Goal: Task Accomplishment & Management: Use online tool/utility

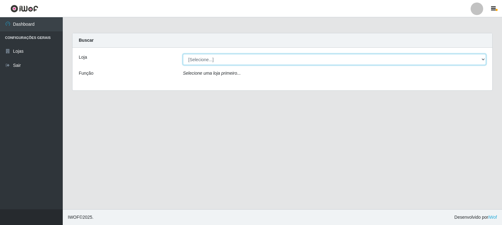
click at [483, 57] on select "[Selecione...] Rede Compras Supermercados - LOJA 3" at bounding box center [334, 59] width 303 height 11
select select "162"
click at [183, 54] on select "[Selecione...] Rede Compras Supermercados - LOJA 3" at bounding box center [334, 59] width 303 height 11
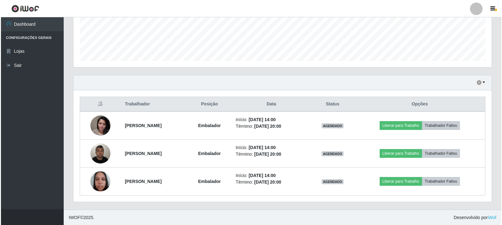
scroll to position [164, 0]
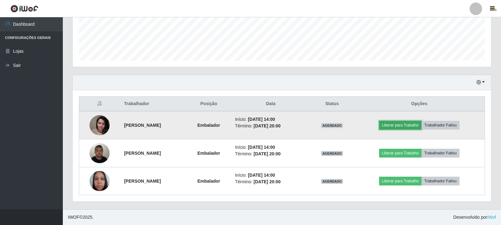
click at [406, 125] on button "Liberar para Trabalho" at bounding box center [400, 125] width 42 height 9
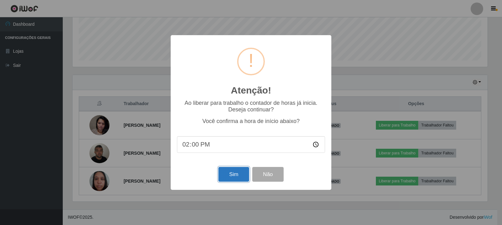
click at [237, 176] on button "Sim" at bounding box center [234, 174] width 30 height 15
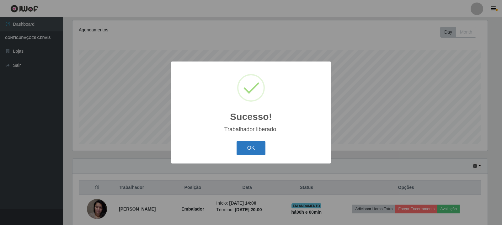
click at [250, 142] on button "OK" at bounding box center [251, 148] width 29 height 15
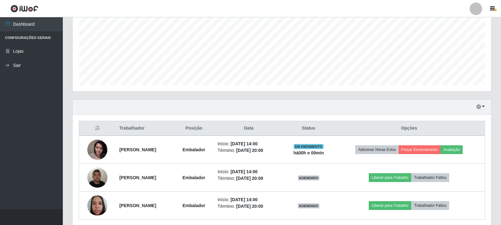
scroll to position [164, 0]
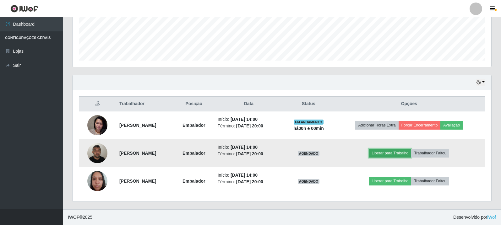
click at [407, 150] on button "Liberar para Trabalho" at bounding box center [390, 153] width 42 height 9
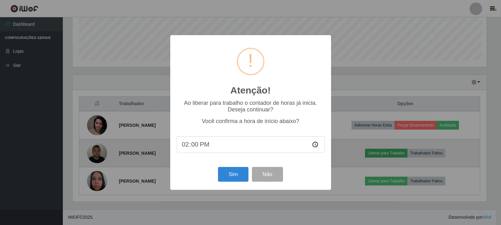
scroll to position [130, 415]
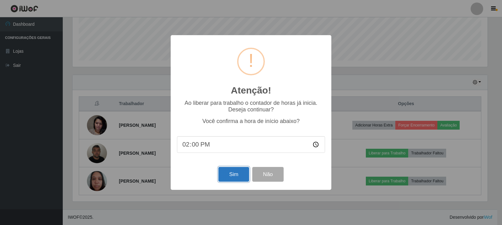
click at [230, 179] on button "Sim" at bounding box center [234, 174] width 30 height 15
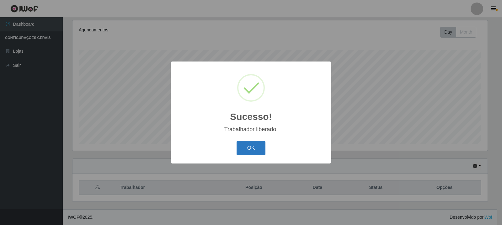
click at [253, 148] on button "OK" at bounding box center [251, 148] width 29 height 15
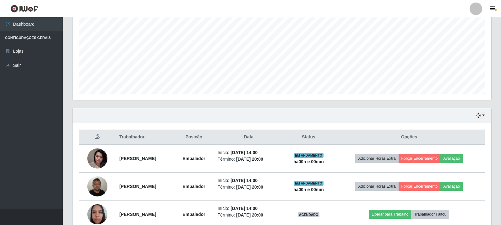
scroll to position [164, 0]
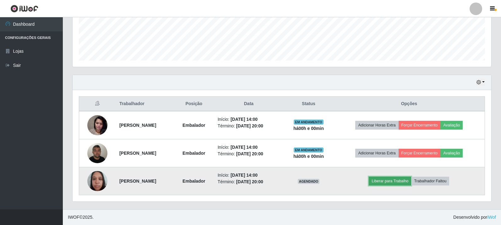
click at [390, 178] on button "Liberar para Trabalho" at bounding box center [390, 181] width 42 height 9
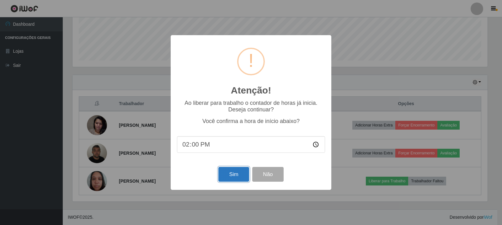
click at [224, 174] on button "Sim" at bounding box center [234, 174] width 30 height 15
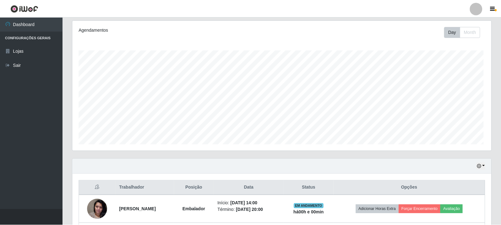
scroll to position [0, 0]
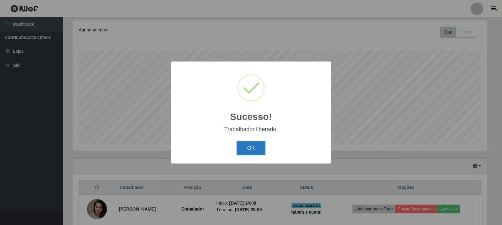
click at [243, 144] on button "OK" at bounding box center [251, 148] width 29 height 15
